Goal: Task Accomplishment & Management: Use online tool/utility

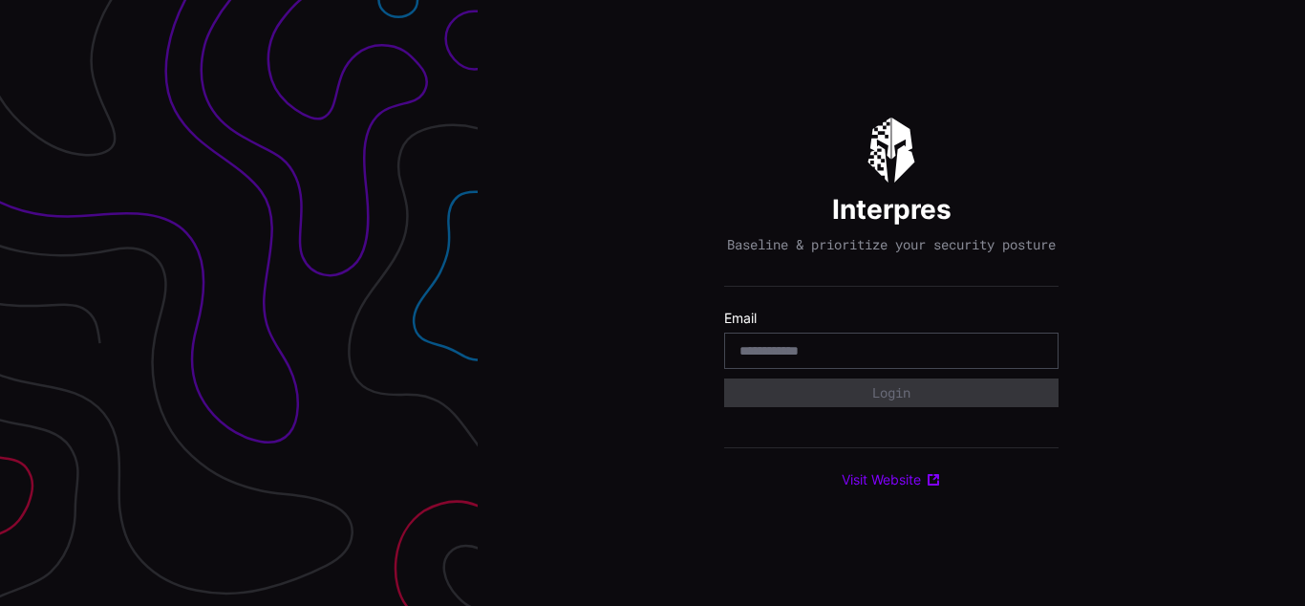
click at [653, 303] on div "Interpres Baseline & prioritize your security posture Email Login Visit Website" at bounding box center [891, 303] width 827 height 606
